Goal: Navigation & Orientation: Find specific page/section

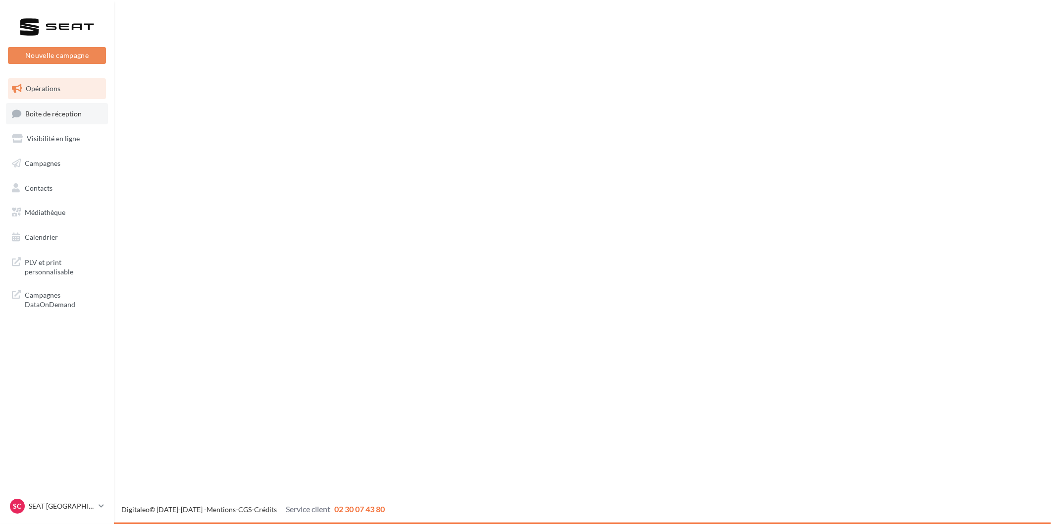
click at [75, 116] on span "Boîte de réception" at bounding box center [53, 113] width 56 height 8
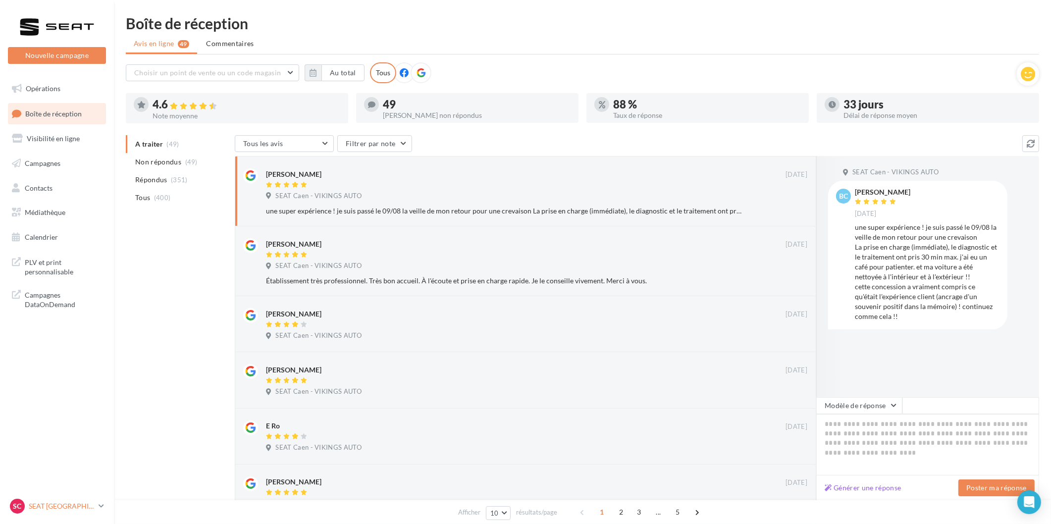
click at [69, 503] on p "SEAT [GEOGRAPHIC_DATA]" at bounding box center [62, 506] width 66 height 10
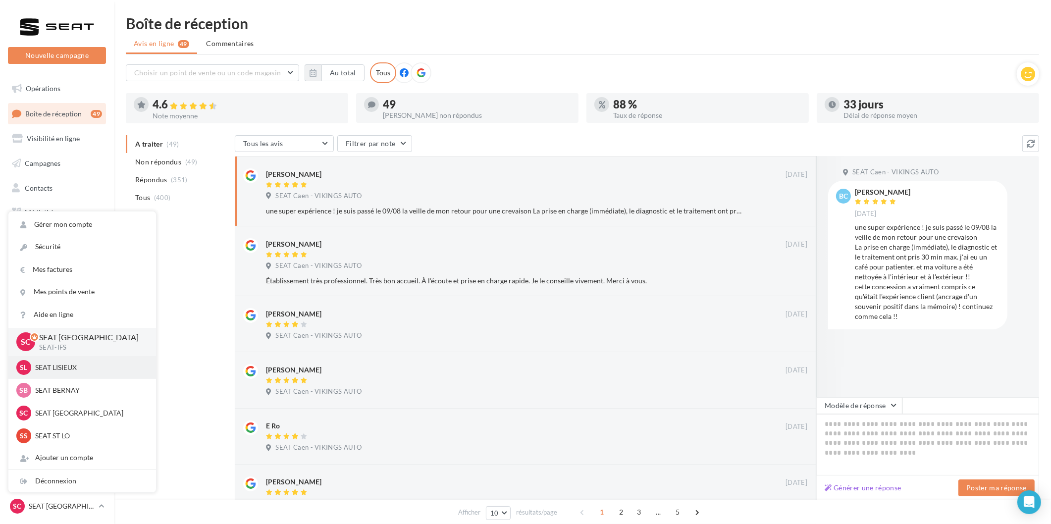
click at [63, 368] on p "SEAT LISIEUX" at bounding box center [89, 367] width 109 height 10
